Goal: Task Accomplishment & Management: Complete application form

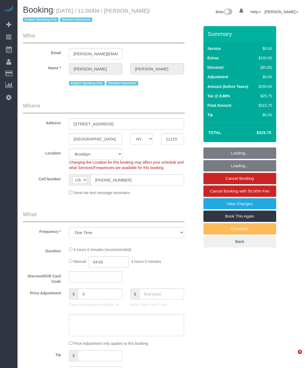
select select "NY"
select select "number:89"
select select "number:90"
select select "number:15"
select select "number:5"
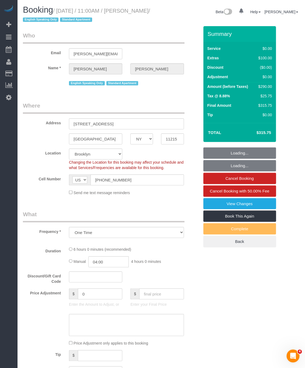
select select "string:stripe-pm_1S4zIt4VGloSiKo7ck54n1Km"
select select "2"
select select "spot1"
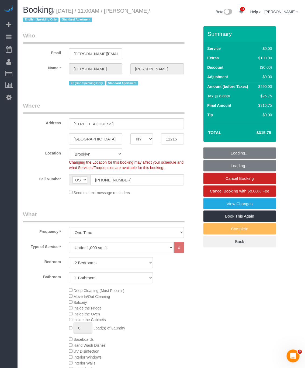
select select "object:1378"
select select "2"
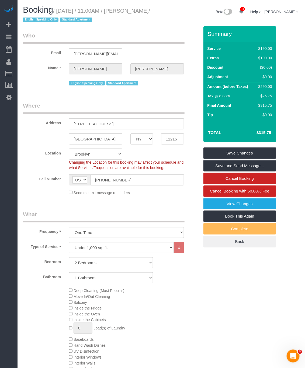
drag, startPoint x: 22, startPoint y: 19, endPoint x: 75, endPoint y: 19, distance: 53.3
click at [75, 19] on div "Booking / [DATE] / 11:00AM / [PERSON_NAME] / English Speaking Only Standard Apa…" at bounding box center [90, 15] width 142 height 21
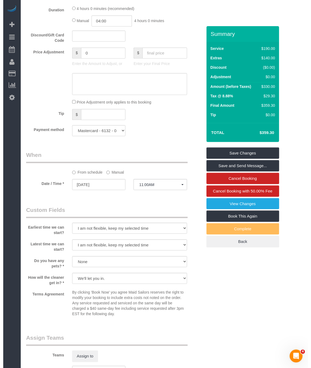
scroll to position [444, 0]
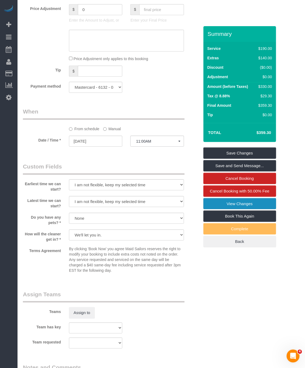
click at [263, 207] on link "View Changes" at bounding box center [239, 203] width 73 height 11
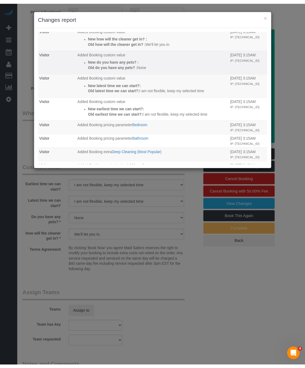
scroll to position [40, 0]
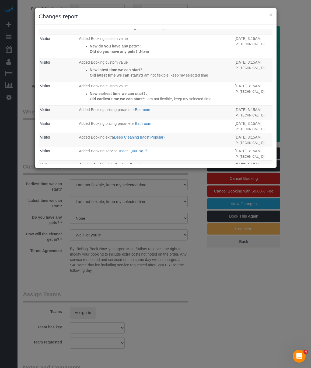
click at [217, 265] on div "× Changes report Who What When System The Booking received email was sent Sent …" at bounding box center [155, 184] width 311 height 368
click at [271, 15] on button "×" at bounding box center [270, 15] width 3 height 6
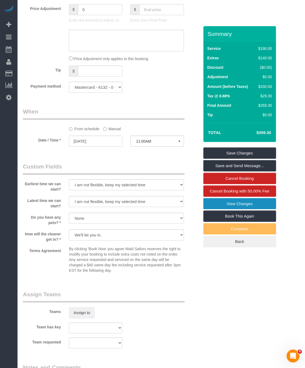
scroll to position [606, 0]
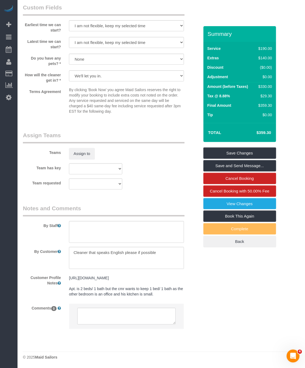
click at [162, 299] on div "[URL][DOMAIN_NAME] Apt. is 2 beds/ 1 bath but the cmr wants to keep 1 bed/ 1 ba…" at bounding box center [126, 286] width 123 height 26
click at [162, 297] on pre "[URL][DOMAIN_NAME] Apt. is 2 beds/ 1 bath but the cmr wants to keep 1 bed/ 1 ba…" at bounding box center [126, 286] width 115 height 22
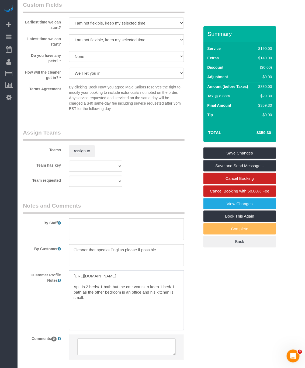
click at [162, 303] on textarea "[URL][DOMAIN_NAME] Apt. is 2 beds/ 1 bath but the cmr wants to keep 1 bed/ 1 ba…" at bounding box center [126, 300] width 115 height 60
click at [136, 311] on textarea "[URL][DOMAIN_NAME] Apt. is 2 beds/ 1 bath but the cmr wants to keep 1 bed/ 1 ba…" at bounding box center [126, 300] width 115 height 60
type textarea "[URL][DOMAIN_NAME] Apt. is 2 beds/ 1 bath but the cmr wants to keep 1 bed/ 1 ba…"
click at [125, 299] on textarea "[URL][DOMAIN_NAME] Apt. is 2 beds/ 1 bath but the cmr wants to keep 1 bed/ 1 ba…" at bounding box center [126, 300] width 115 height 60
click at [145, 289] on textarea "[URL][DOMAIN_NAME] Apt. is 2 beds/ 1 bath but the cmr wants to keep 1 bed/ 1 ba…" at bounding box center [126, 300] width 115 height 60
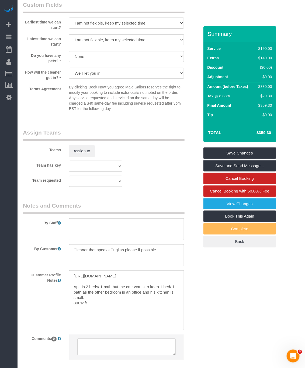
click at [144, 191] on fieldset "Assign Teams Teams Assign to Team has key 000- [PERSON_NAME] 000 - Partnerships…" at bounding box center [111, 159] width 176 height 62
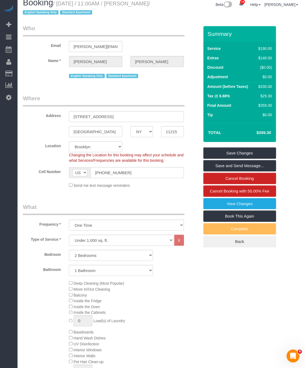
scroll to position [0, 0]
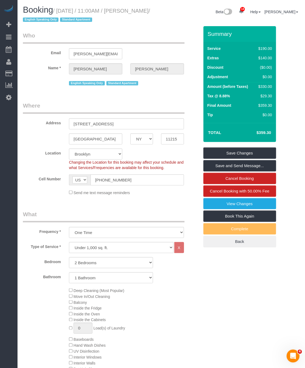
drag, startPoint x: 75, startPoint y: 19, endPoint x: 58, endPoint y: 11, distance: 18.8
click at [58, 11] on small "/ [DATE] / 11:00AM / [PERSON_NAME] / English Speaking Only Standard Apartment" at bounding box center [86, 15] width 127 height 15
copy small "[DATE] / 11:00AM / [PERSON_NAME]"
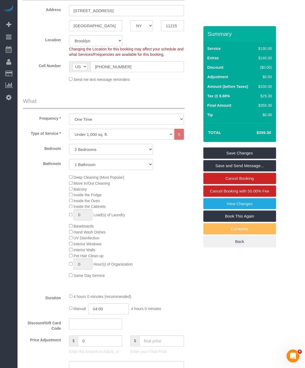
scroll to position [121, 0]
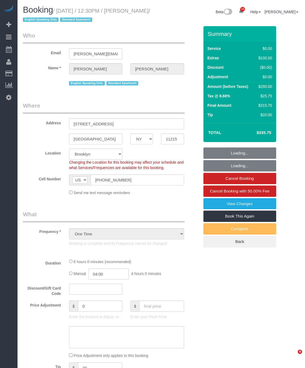
select select "NY"
select select "string:stripe-pm_1RwvTp4VGloSiKo7UKaZBMca"
select select "number:89"
select select "number:90"
select select "number:15"
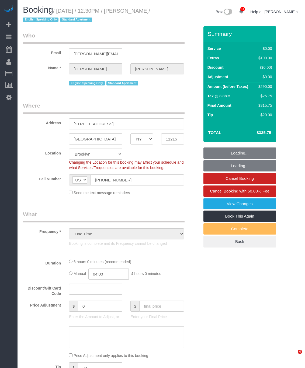
select select "number:7"
select select "object:1402"
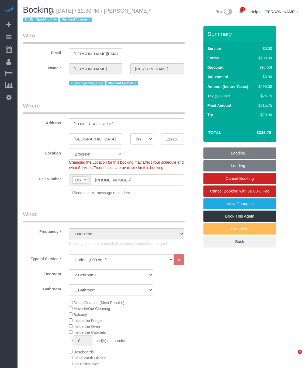
select select "2"
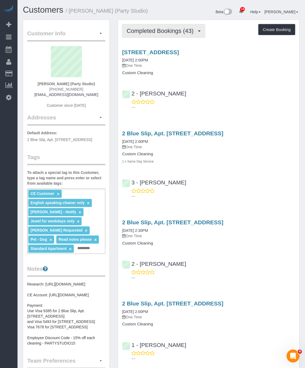
click at [179, 29] on span "Completed Bookings (43)" at bounding box center [161, 30] width 69 height 7
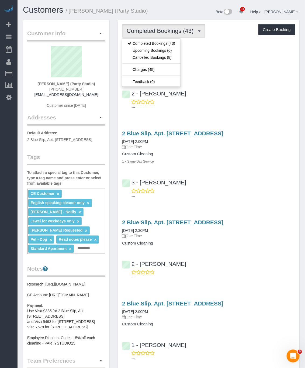
click at [227, 30] on div "Completed Bookings (43) Completed Bookings (43) Upcoming Bookings (0) Cancelled…" at bounding box center [208, 31] width 173 height 14
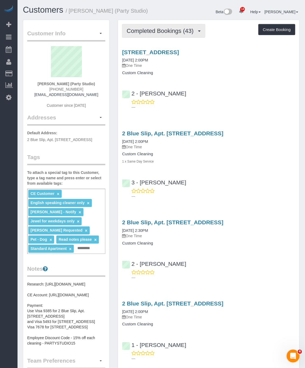
click at [170, 36] on button "Completed Bookings (43)" at bounding box center [163, 31] width 83 height 14
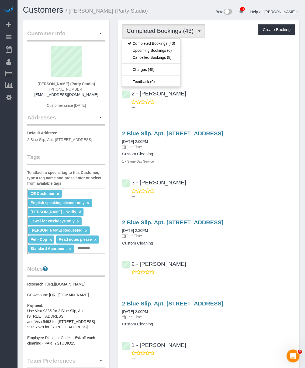
click at [252, 95] on div "2 - Katherine Poveda ---" at bounding box center [208, 98] width 181 height 24
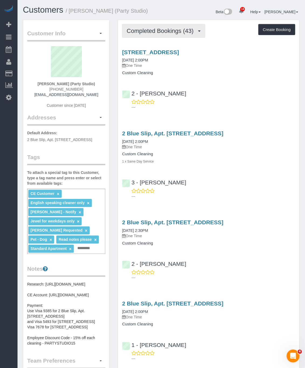
click at [180, 33] on span "Completed Bookings (43)" at bounding box center [161, 30] width 69 height 7
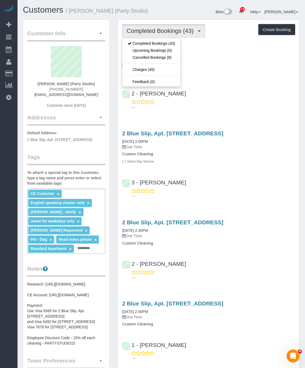
click at [236, 33] on div "Completed Bookings (43) Completed Bookings (43) Upcoming Bookings (0) Cancelled…" at bounding box center [208, 31] width 173 height 14
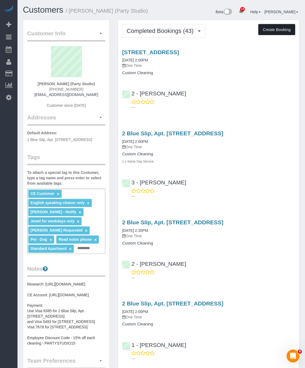
click at [284, 32] on button "Create Booking" at bounding box center [276, 29] width 37 height 11
select select "NY"
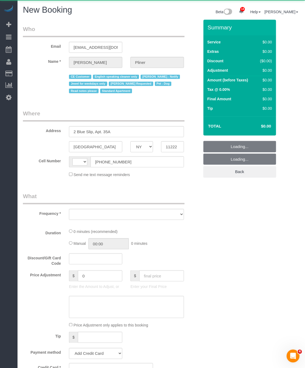
select select "number:89"
select select "number:90"
select select "string:US"
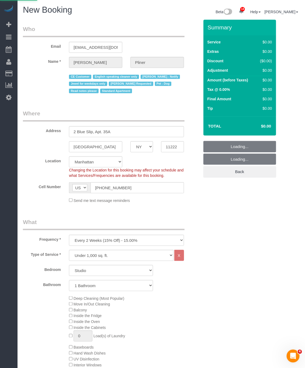
select select "object:2585"
select select "string:stripe-pm_1S02kO4VGloSiKo7bjdm48gl"
select select "6"
select select "object:2594"
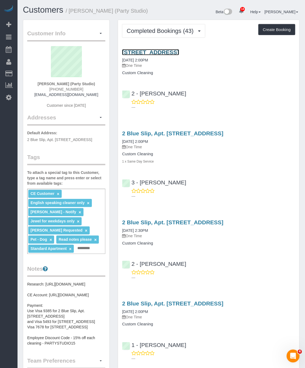
click at [174, 51] on link "567 Flushing Avenue, Apt. 506, Brooklyn, NY 11206" at bounding box center [150, 52] width 57 height 6
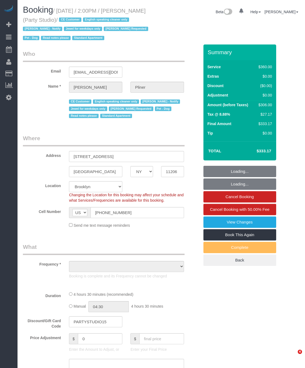
select select "NY"
select select "object:785"
select select "spot1"
select select "number:89"
select select "number:90"
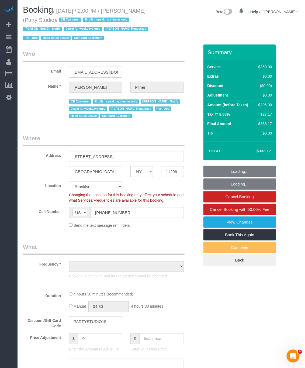
select select "number:13"
select select "number:7"
select select "270"
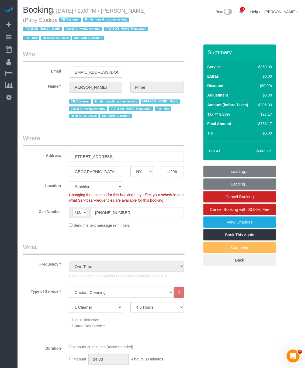
select select "object:1448"
select select "string:stripe-pm_1S02kO4VGloSiKo7bjdm48gl"
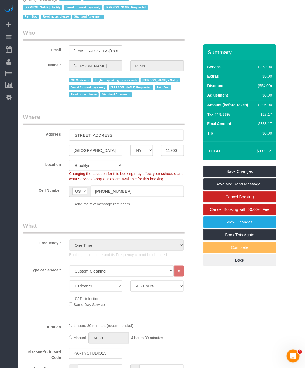
scroll to position [40, 0]
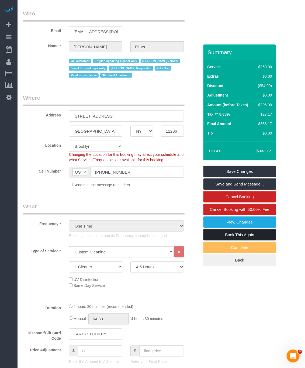
click at [230, 235] on link "Book This Again" at bounding box center [239, 234] width 73 height 11
select select "NY"
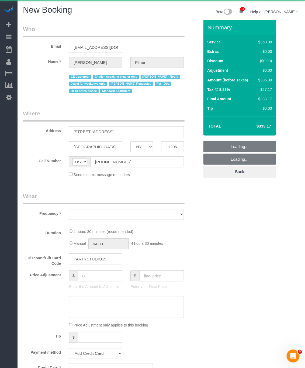
select select "number:89"
select select "number:90"
select select "number:13"
select select "number:7"
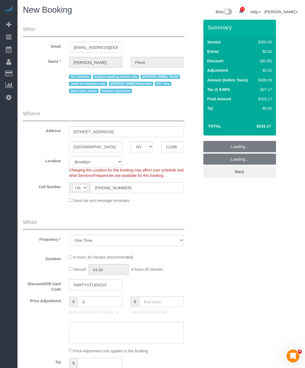
select select "object:2641"
select select "string:stripe-pm_1S02kO4VGloSiKo7bjdm48gl"
select select "270"
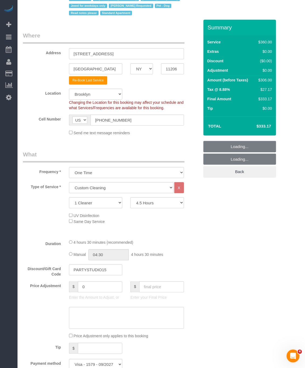
scroll to position [81, 0]
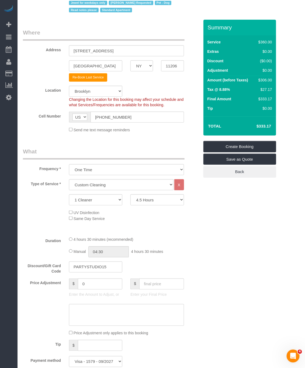
click at [153, 208] on div "Type of Service * Under 1,000 sq. ft. 1,001 - 1,500 sq. ft. 1,500+ sq. ft. Cust…" at bounding box center [111, 205] width 176 height 53
select select "object:2783"
click at [159, 203] on select "2 Hours 2.5 Hours 3 Hours 3.5 Hours 4 Hours 4.5 Hours 5 Hours 5.5 Hours 6 Hours…" at bounding box center [156, 199] width 53 height 11
select select "120"
click at [130, 196] on select "2 Hours 2.5 Hours 3 Hours 3.5 Hours 4 Hours 4.5 Hours 5 Hours 5.5 Hours 6 Hours…" at bounding box center [156, 199] width 53 height 11
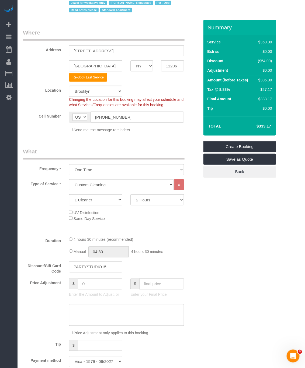
click at [195, 212] on div "UV Disinfection Same Day Service" at bounding box center [134, 215] width 138 height 12
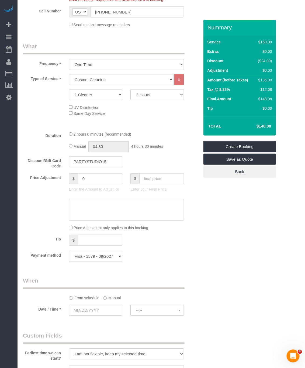
scroll to position [202, 0]
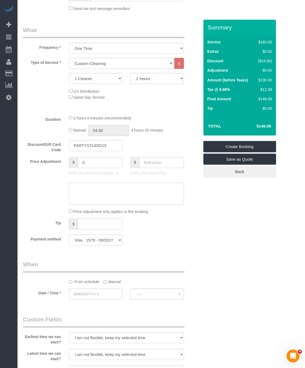
drag, startPoint x: 107, startPoint y: 282, endPoint x: 132, endPoint y: 293, distance: 27.5
click at [107, 282] on label "Manual" at bounding box center [112, 280] width 18 height 7
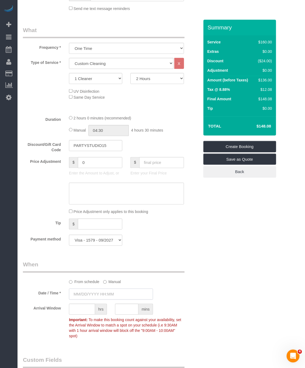
click at [130, 297] on input "text" at bounding box center [111, 293] width 84 height 11
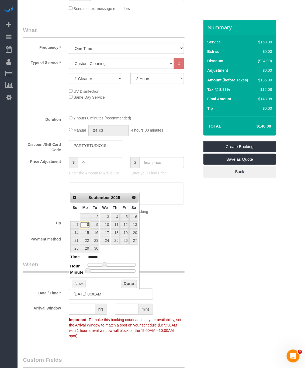
click at [86, 225] on link "8" at bounding box center [85, 224] width 10 height 7
type input "09/08/2025 12:00PM"
type input "*******"
type input "09/08/2025 1:00PM"
type input "******"
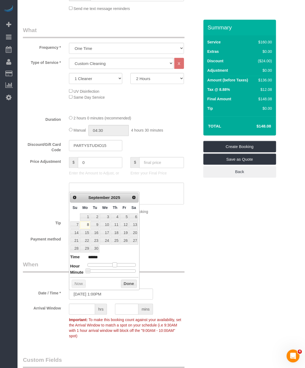
type input "09/08/2025 2:00PM"
type input "******"
type input "09/08/2025 3:00PM"
type input "******"
type input "09/08/2025 4:00PM"
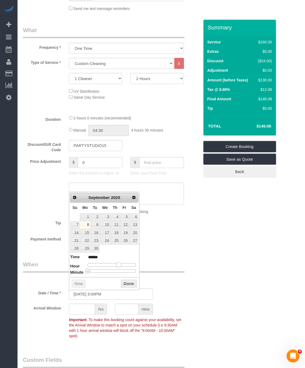
type input "******"
type input "09/08/2025 5:00PM"
type input "******"
drag, startPoint x: 109, startPoint y: 266, endPoint x: 123, endPoint y: 268, distance: 13.6
click at [123, 267] on span at bounding box center [123, 264] width 5 height 5
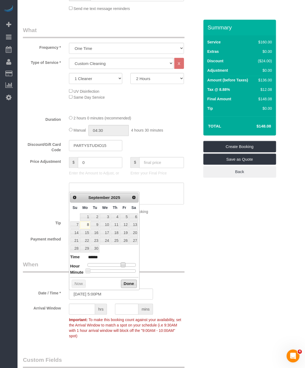
click at [131, 287] on button "Done" at bounding box center [129, 284] width 16 height 9
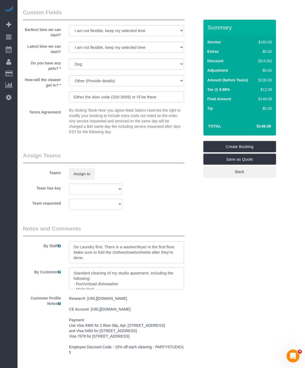
scroll to position [566, 0]
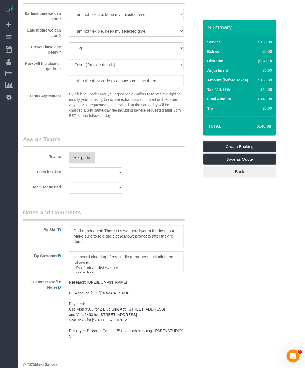
click at [75, 157] on button "Assign to" at bounding box center [82, 157] width 26 height 11
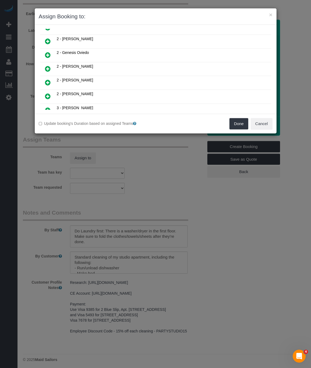
scroll to position [81, 0]
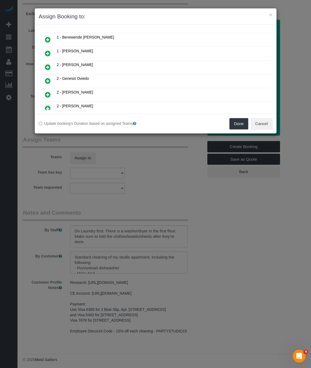
click at [49, 68] on icon at bounding box center [48, 67] width 6 height 6
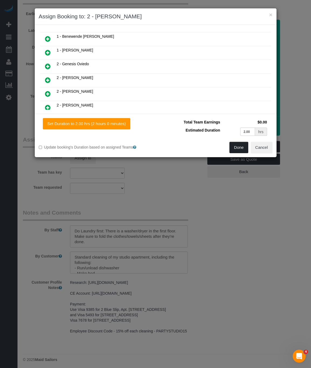
click at [242, 148] on button "Done" at bounding box center [238, 147] width 19 height 11
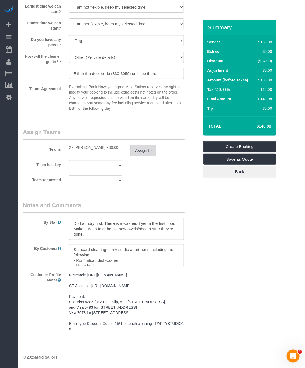
scroll to position [582, 0]
click at [109, 251] on textarea at bounding box center [126, 255] width 115 height 22
paste textarea "Bathroom, kitchen, vacuum, sweep, mop, dust, make bed, wash and fold 1 load of …"
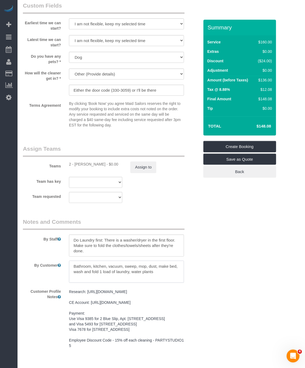
scroll to position [542, 0]
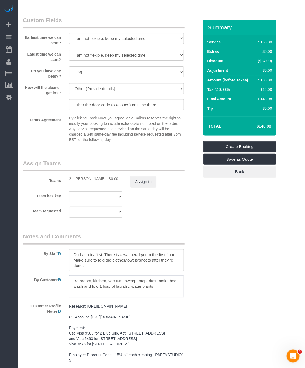
type textarea "Bathroom, kitchen, vacuum, sweep, mop, dust, make bed, wash and fold 1 load of …"
click at [162, 270] on textarea at bounding box center [126, 260] width 115 height 22
drag, startPoint x: 128, startPoint y: 269, endPoint x: 5, endPoint y: 214, distance: 134.4
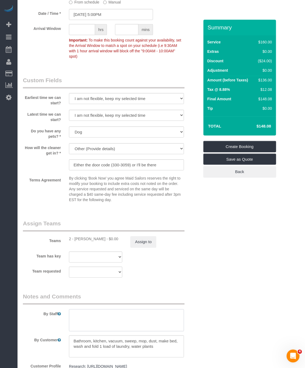
scroll to position [461, 0]
